Goal: Task Accomplishment & Management: Manage account settings

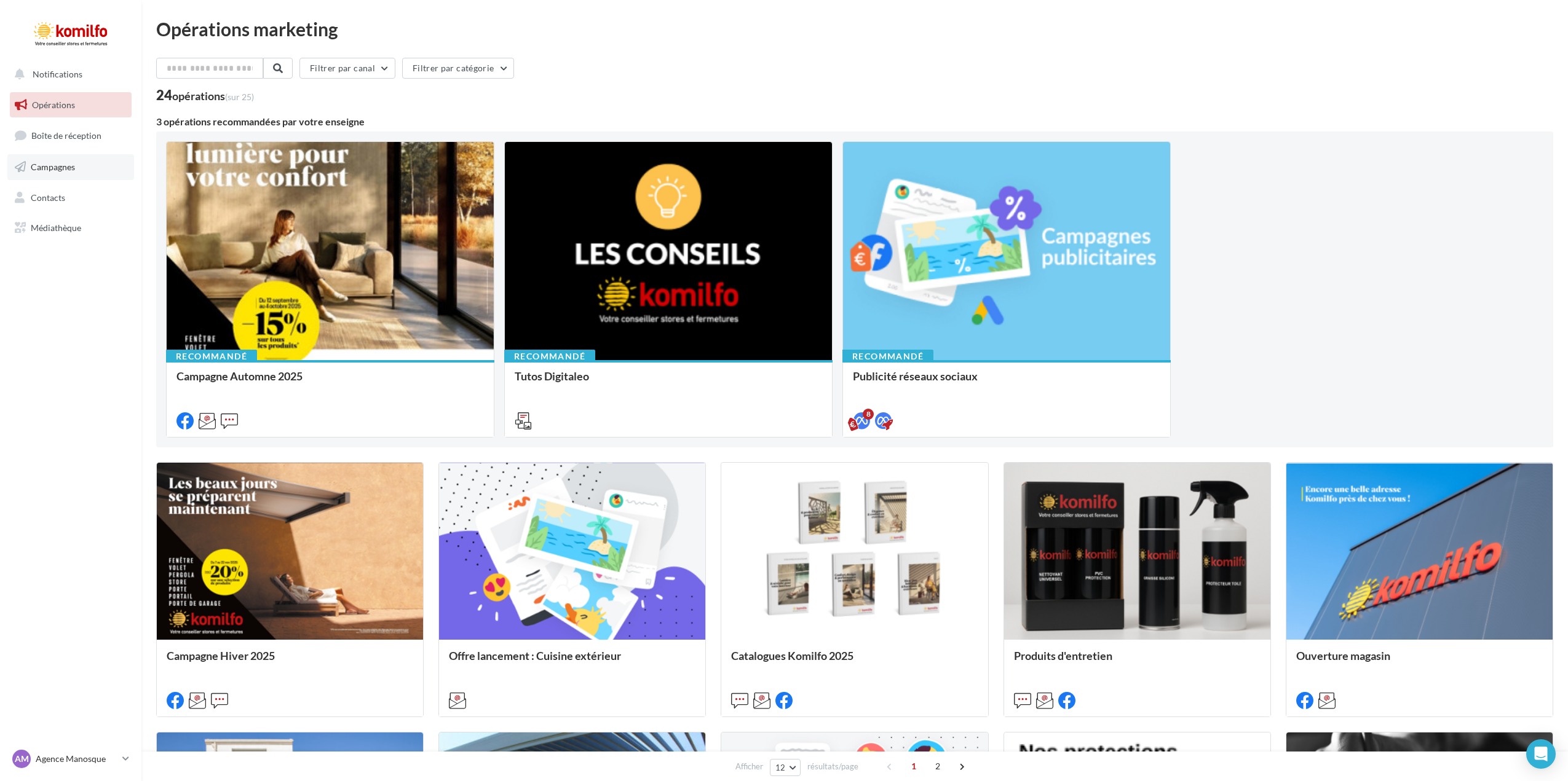
click at [28, 165] on link "Campagnes" at bounding box center [70, 167] width 127 height 26
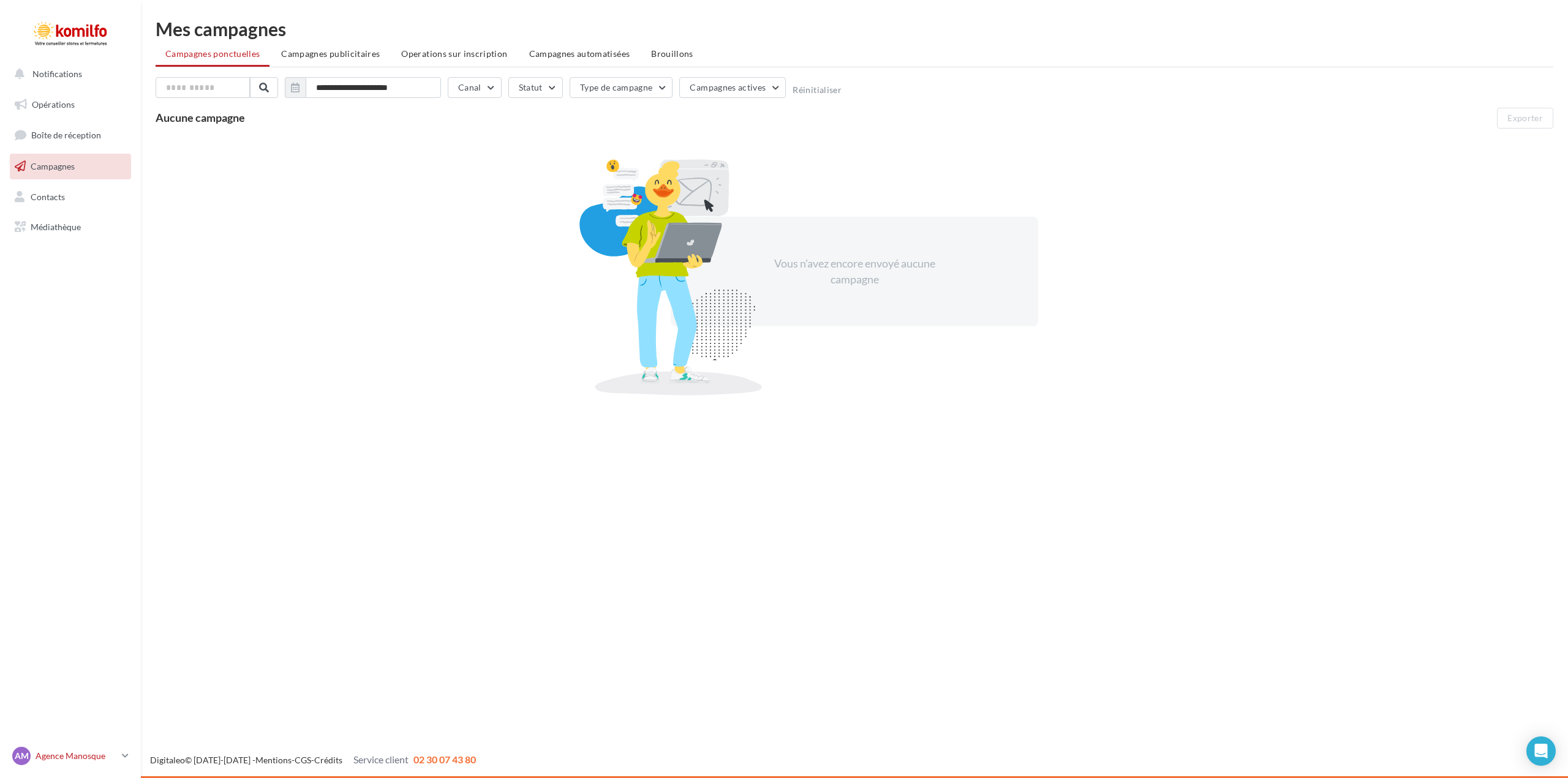
click at [118, 754] on link "AM Agence Manosque komilfo-sfp-manosque" at bounding box center [70, 756] width 122 height 24
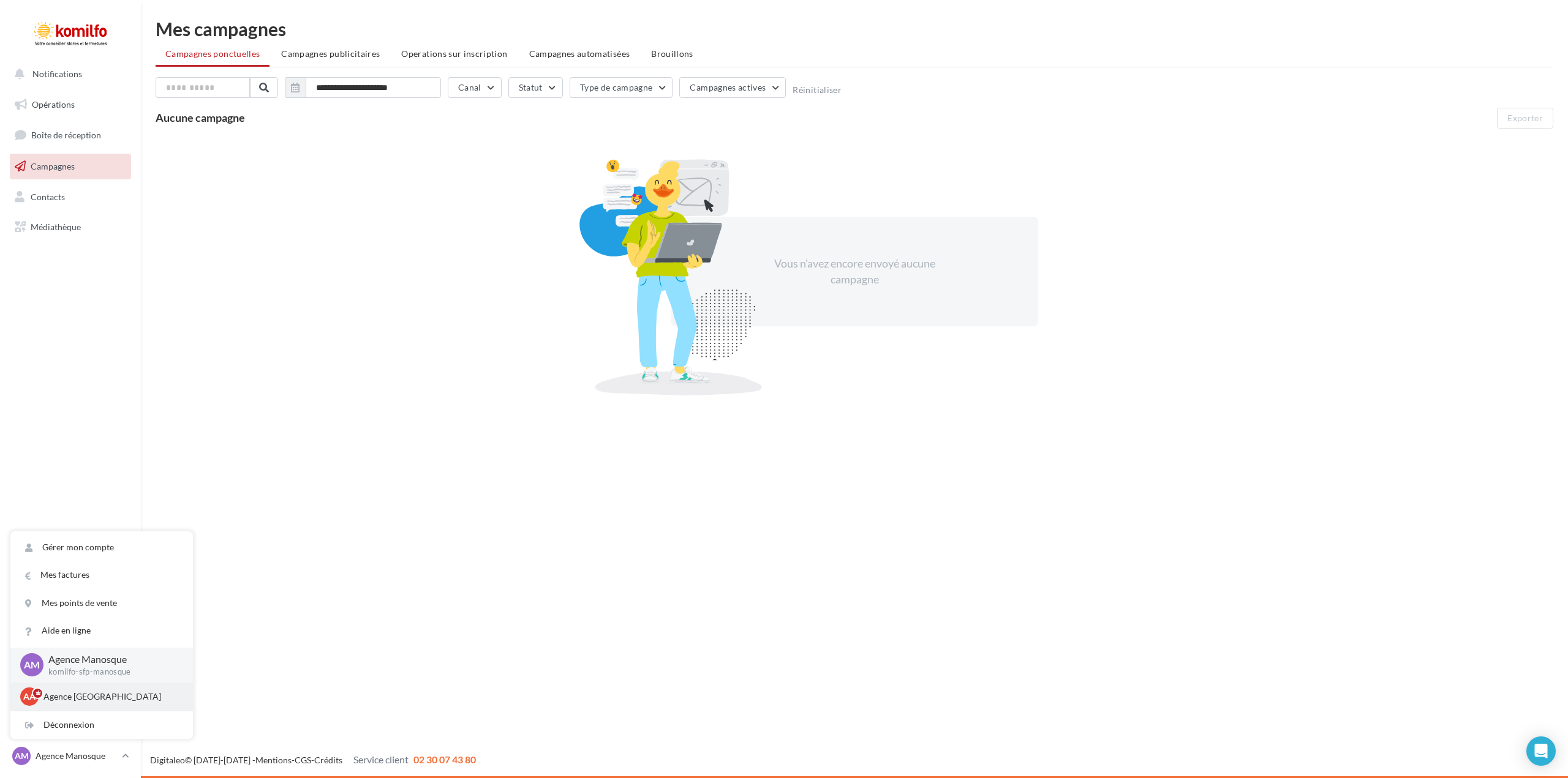
click at [95, 697] on p "Agence [GEOGRAPHIC_DATA]" at bounding box center [110, 696] width 135 height 12
